Goal: Task Accomplishment & Management: Manage account settings

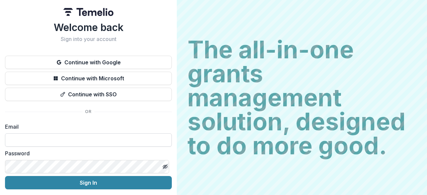
click at [58, 139] on input at bounding box center [88, 139] width 167 height 13
type input "**********"
click at [5, 176] on button "Sign In" at bounding box center [88, 182] width 167 height 13
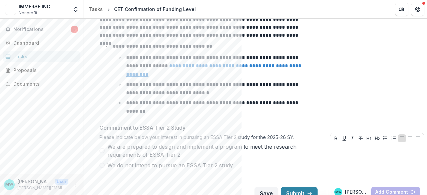
scroll to position [88, 0]
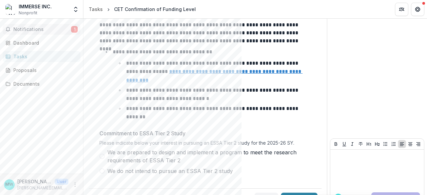
click at [51, 26] on button "Notifications 1" at bounding box center [42, 29] width 78 height 11
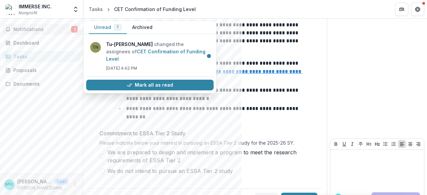
click at [83, 100] on div "Notifications 1 Unread 1 Archived TN Tu-[PERSON_NAME] changed the assignees of …" at bounding box center [41, 96] width 83 height 155
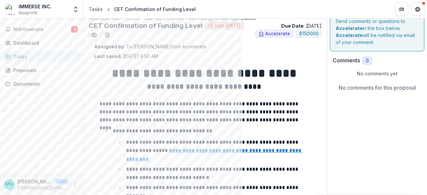
scroll to position [94, 0]
